Goal: Information Seeking & Learning: Check status

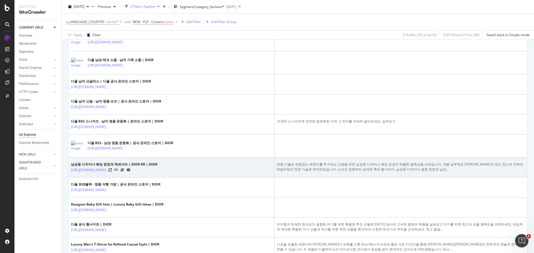
scroll to position [551, 0]
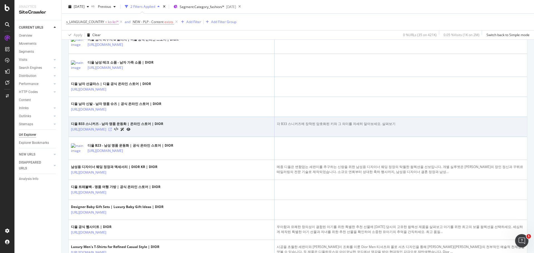
click at [112, 129] on icon at bounding box center [109, 129] width 3 height 3
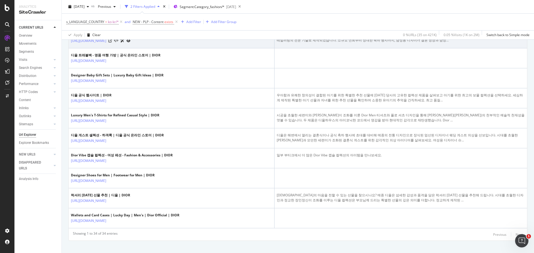
scroll to position [690, 0]
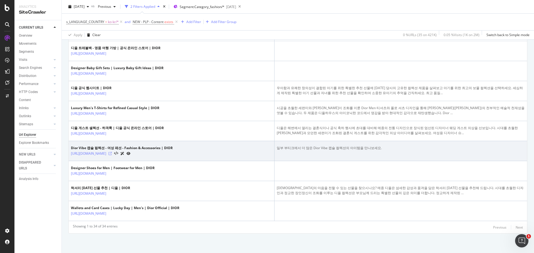
click at [112, 154] on icon at bounding box center [109, 153] width 3 height 3
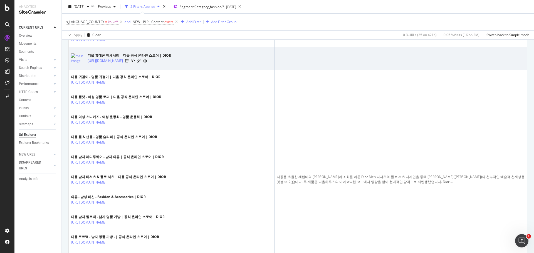
scroll to position [328, 0]
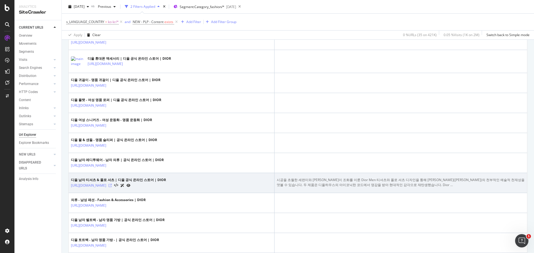
click at [112, 186] on icon at bounding box center [109, 185] width 3 height 3
